Goal: Task Accomplishment & Management: Manage account settings

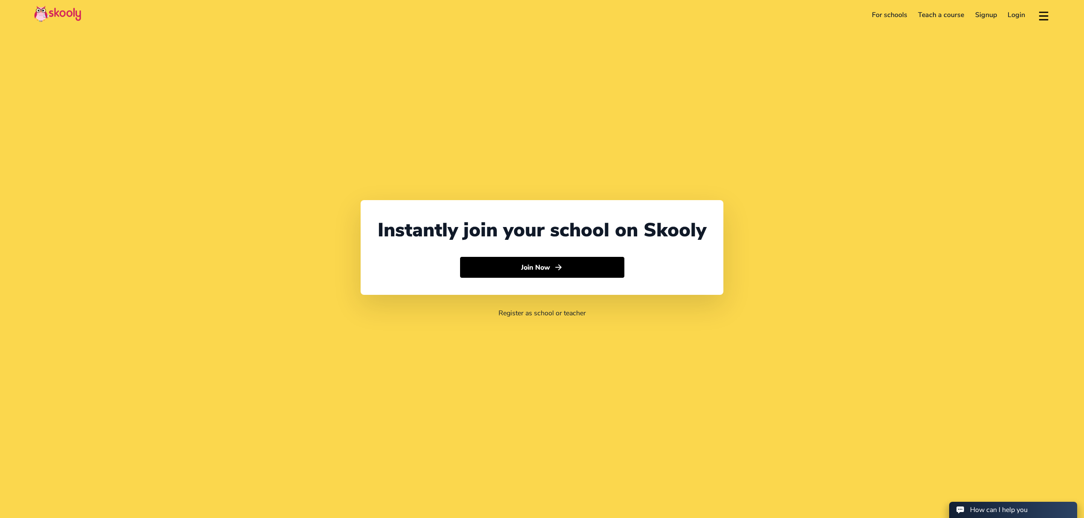
select select "971"
select select "[GEOGRAPHIC_DATA]"
select select "[GEOGRAPHIC_DATA]/[GEOGRAPHIC_DATA]"
click at [1025, 15] on link "Login" at bounding box center [1016, 15] width 29 height 14
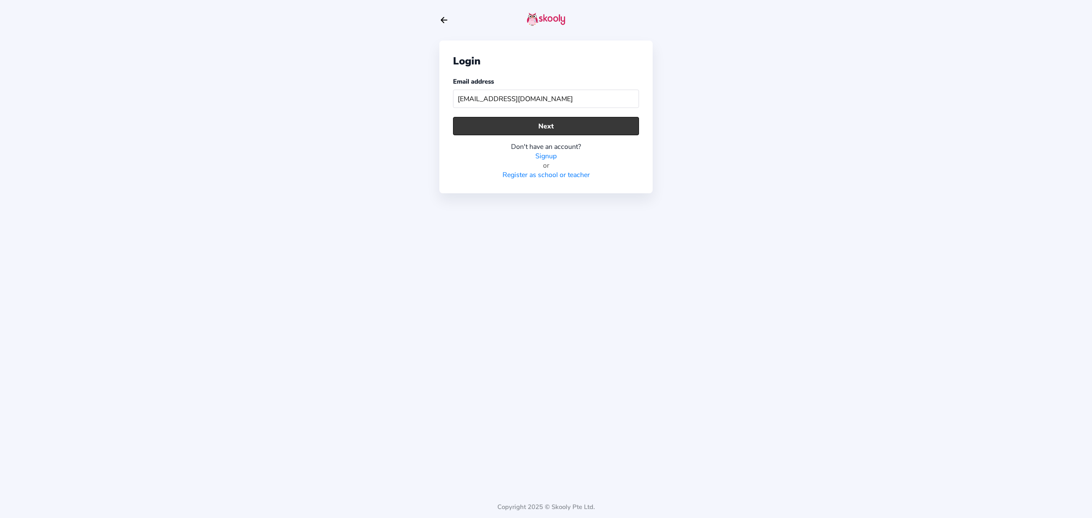
type input "[EMAIL_ADDRESS][DOMAIN_NAME]"
click at [603, 125] on button "Next" at bounding box center [546, 126] width 186 height 18
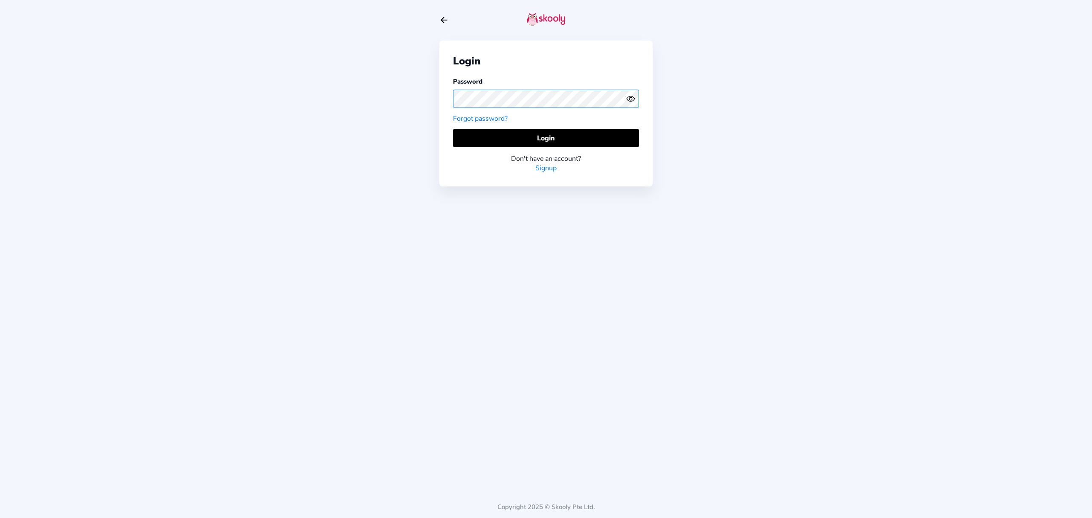
click at [364, 82] on div "Login Password Forgot password? Login Don't have an account? Signup Copyright 2…" at bounding box center [546, 259] width 1092 height 518
click at [475, 130] on button "Login" at bounding box center [546, 138] width 186 height 18
